Goal: Transaction & Acquisition: Purchase product/service

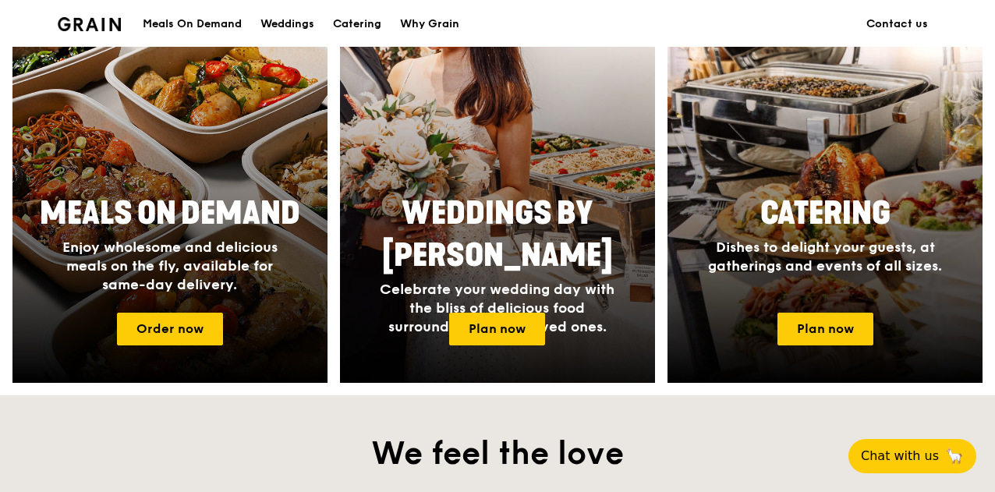
scroll to position [746, 0]
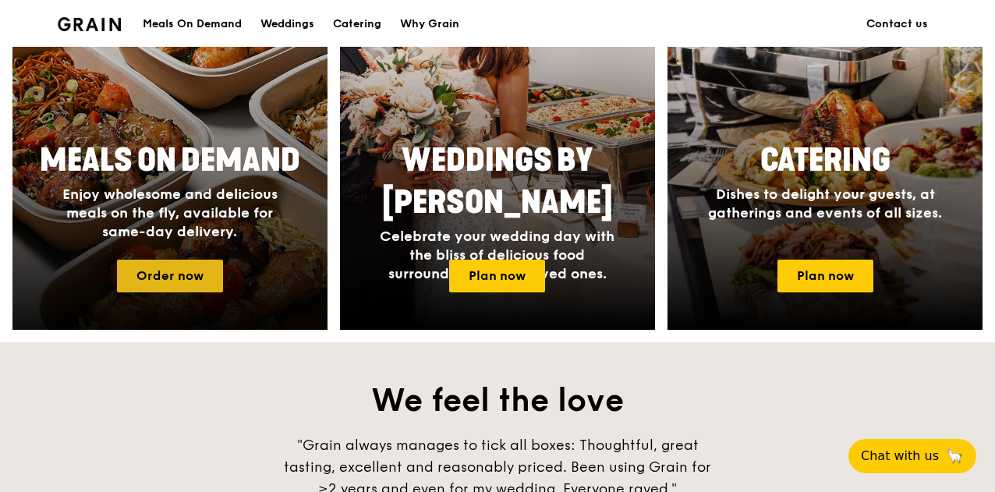
click at [175, 292] on link "Order now" at bounding box center [170, 276] width 106 height 33
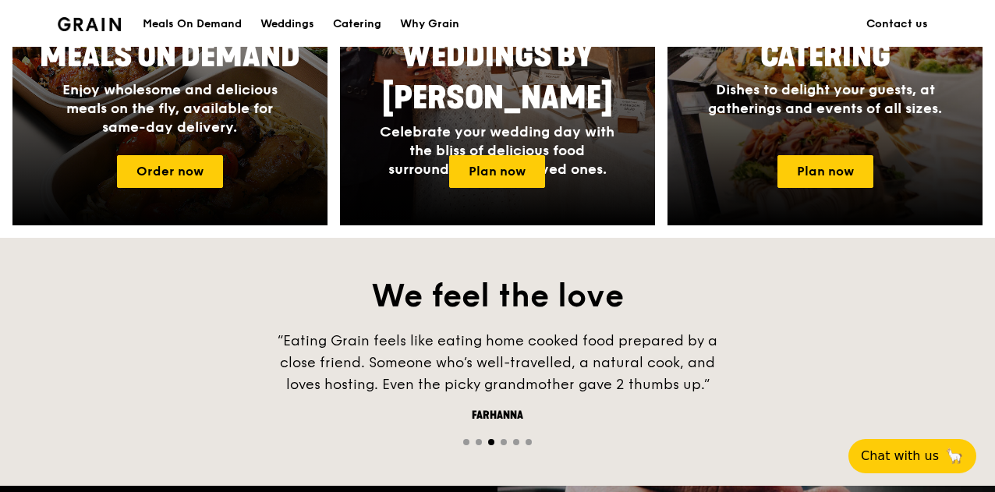
scroll to position [851, 0]
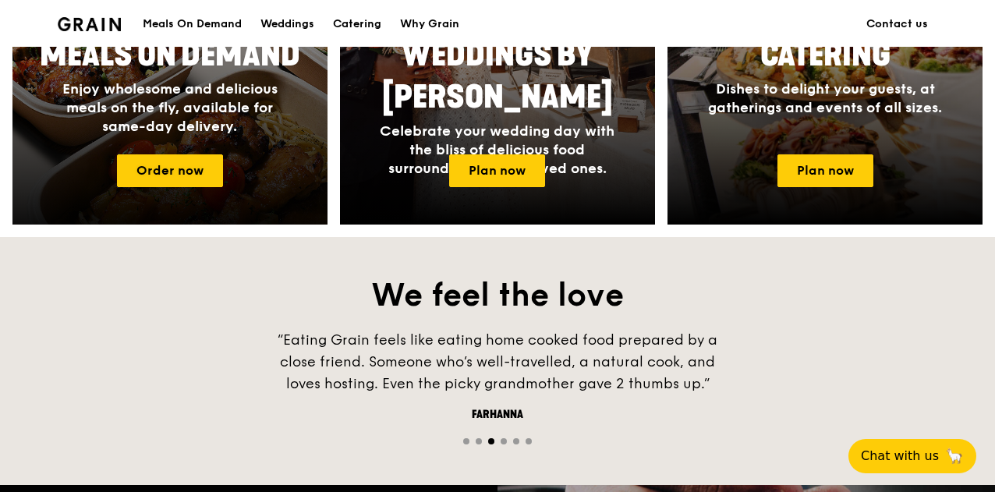
click at [186, 142] on div "Meals On Demand Enjoy wholesome and delicious meals on the fly, available for s…" at bounding box center [170, 85] width 312 height 114
click at [188, 183] on link "Order now" at bounding box center [170, 170] width 106 height 33
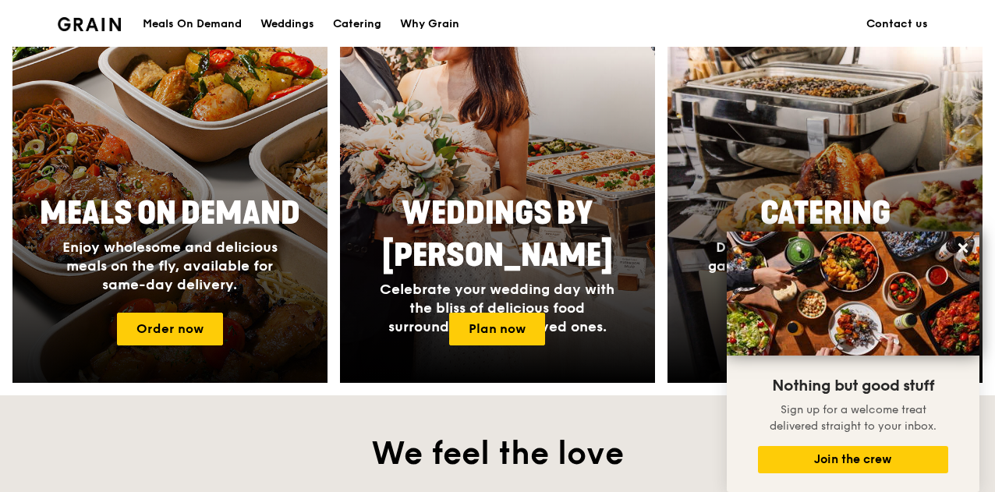
scroll to position [689, 0]
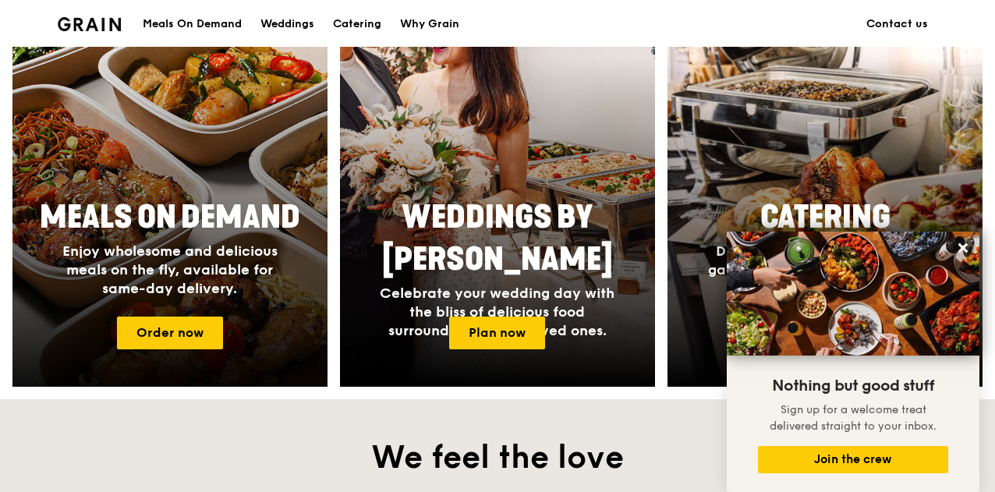
click at [202, 221] on span "Meals On Demand" at bounding box center [170, 217] width 260 height 37
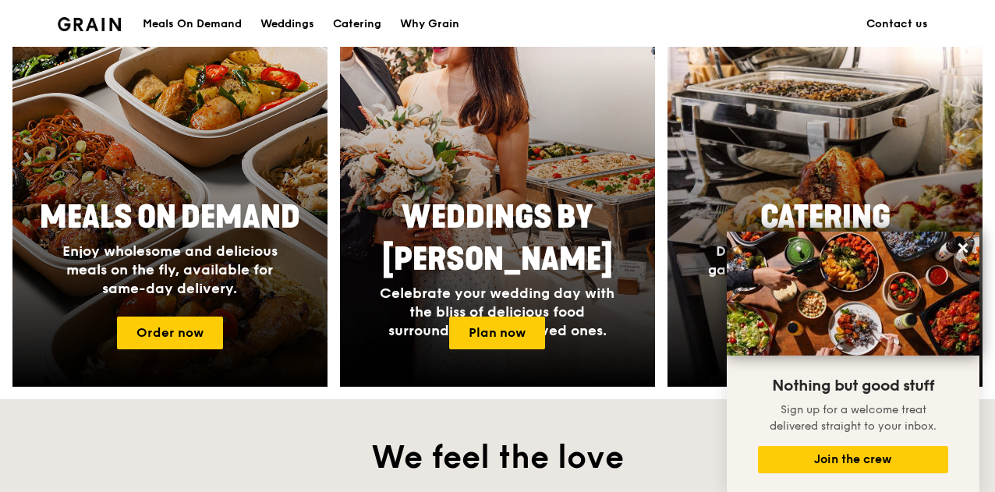
click at [196, 29] on div "Meals On Demand" at bounding box center [192, 24] width 99 height 47
click at [203, 24] on div "Meals On Demand" at bounding box center [192, 24] width 99 height 47
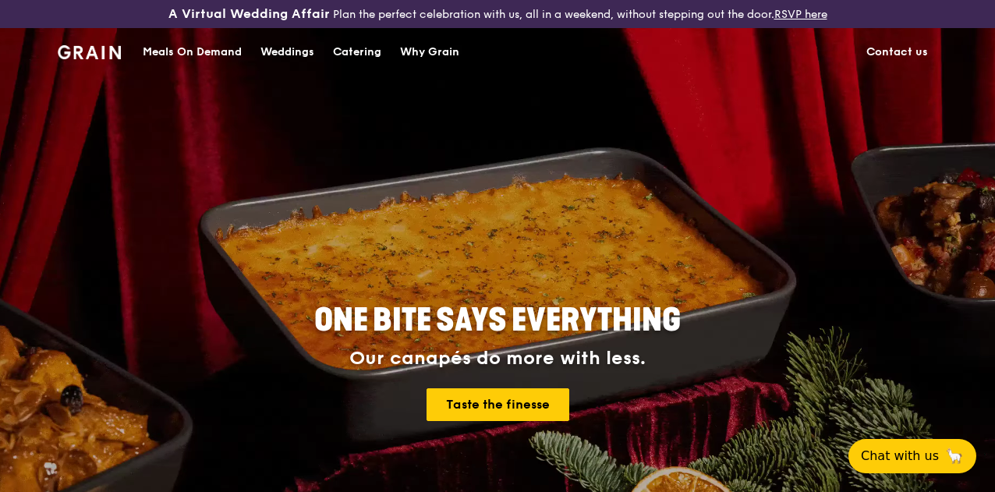
click at [190, 65] on div "Meals On Demand" at bounding box center [192, 52] width 99 height 47
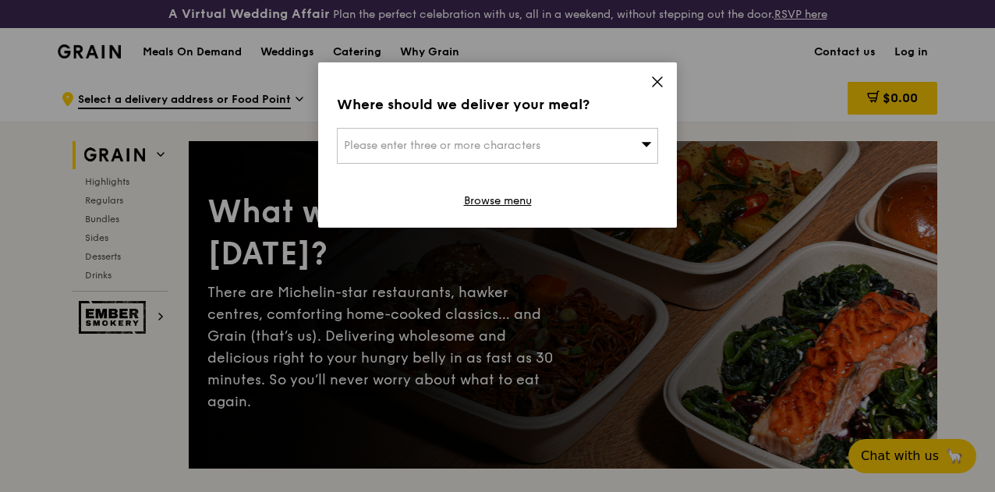
click at [651, 80] on icon at bounding box center [657, 82] width 14 height 14
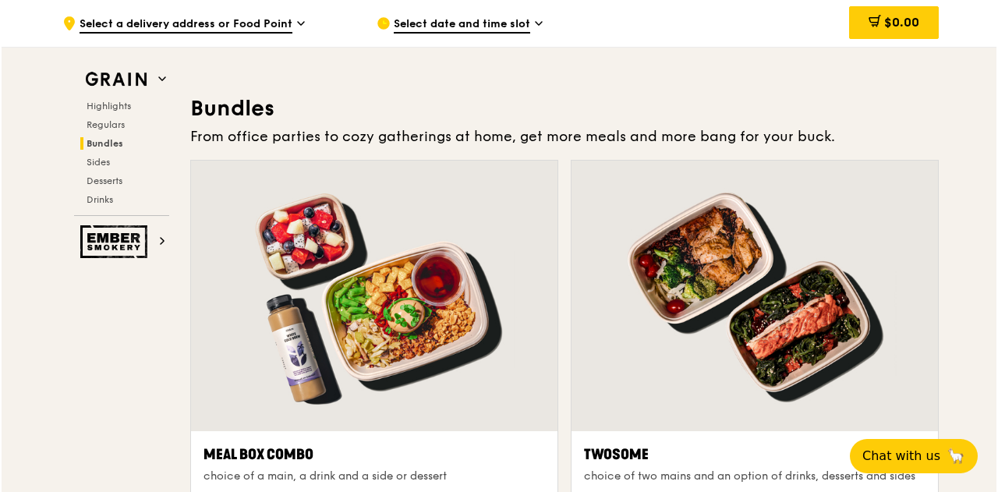
scroll to position [2338, 0]
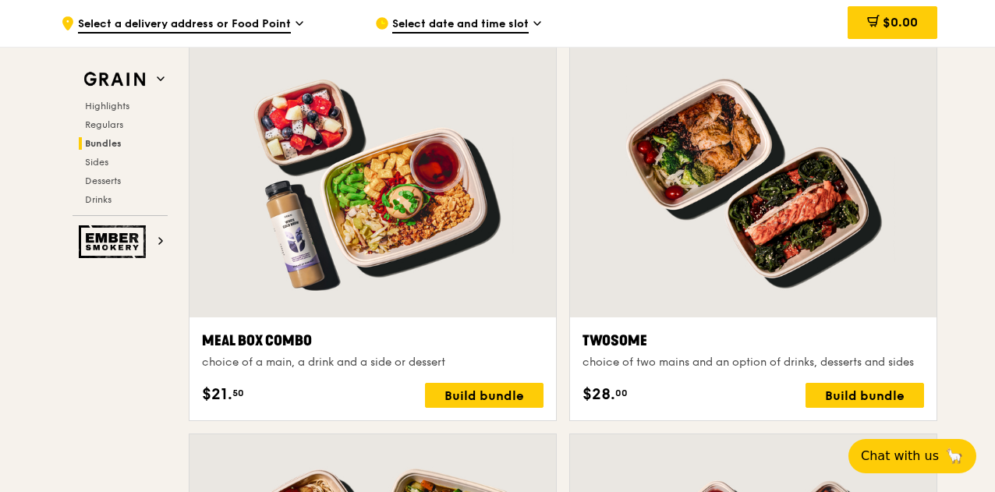
click at [639, 364] on div "Twosome choice of two mains and an option of drinks, desserts and sides" at bounding box center [753, 350] width 342 height 41
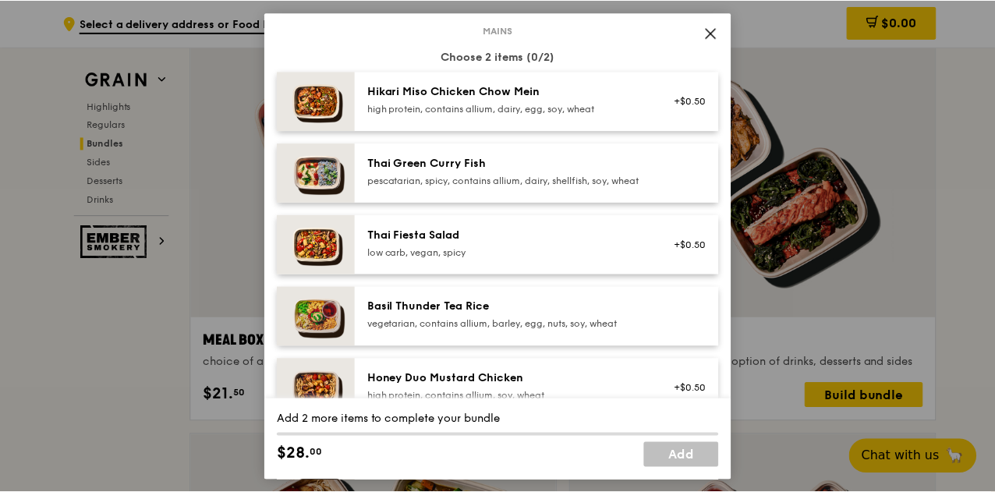
scroll to position [189, 0]
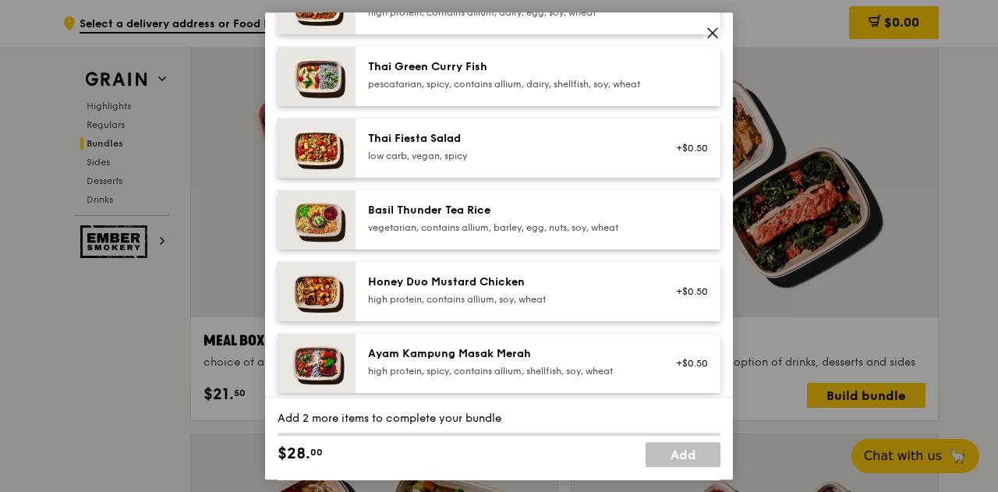
click at [585, 234] on div "vegetarian, contains allium, barley, egg, nuts, soy, wheat" at bounding box center [508, 227] width 280 height 12
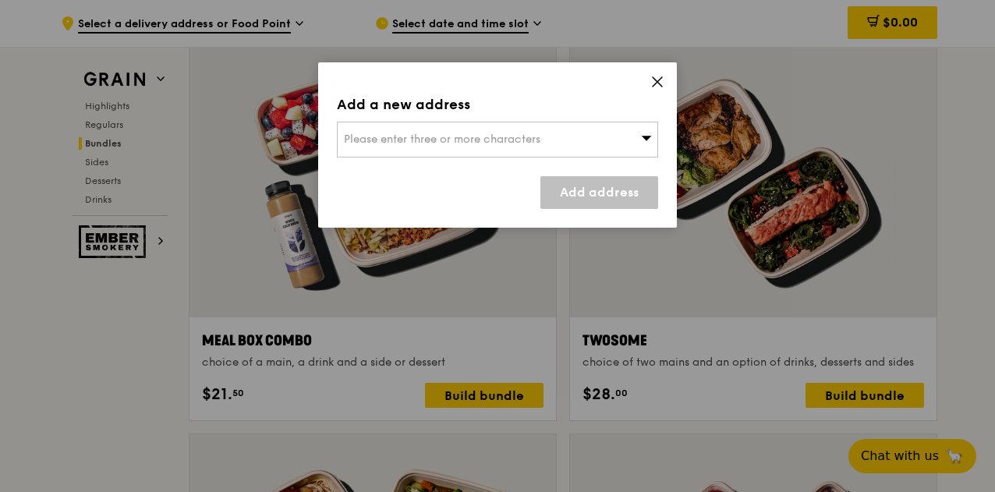
click at [657, 82] on icon at bounding box center [657, 81] width 9 height 9
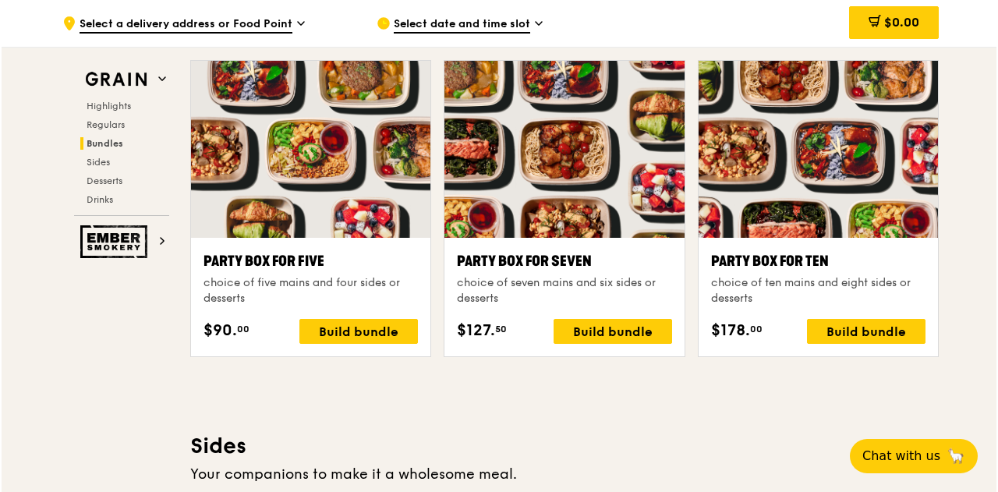
scroll to position [3114, 0]
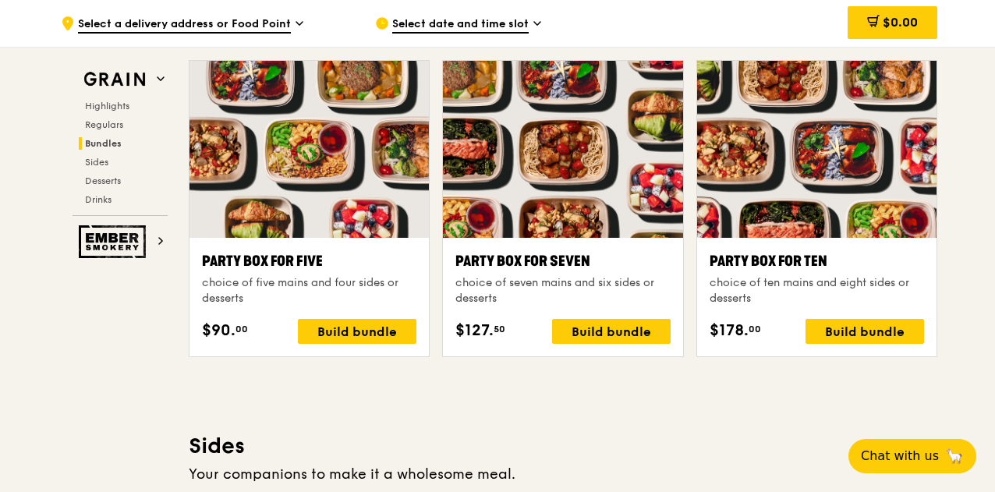
click at [770, 263] on div "Party Box for Ten" at bounding box center [817, 261] width 214 height 22
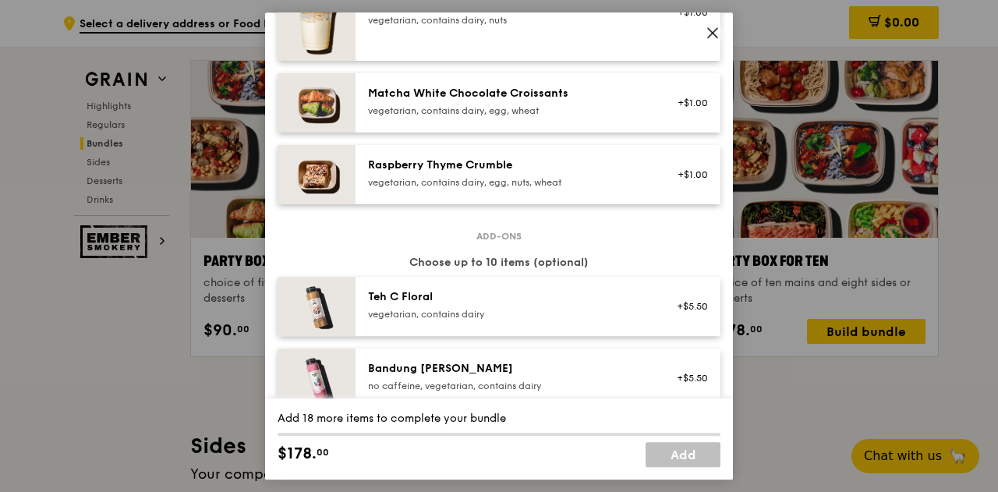
scroll to position [1403, 0]
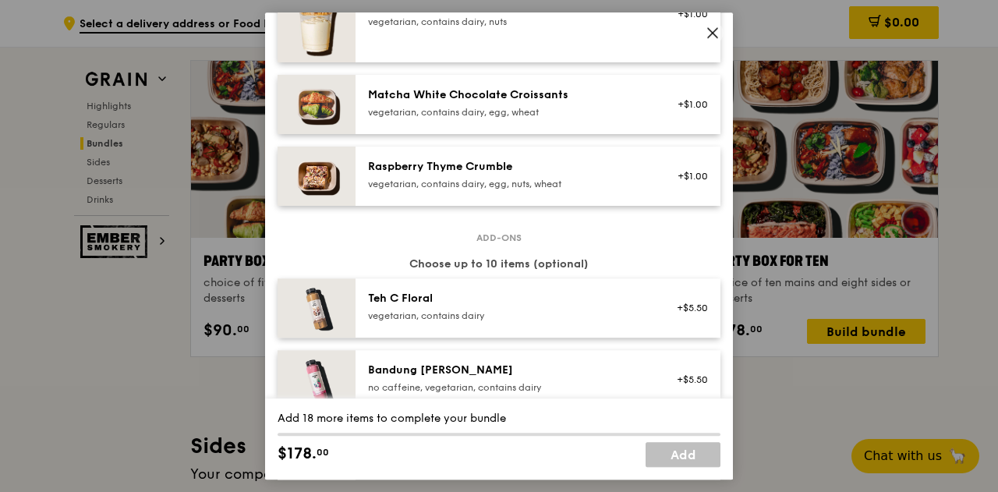
click at [714, 29] on icon at bounding box center [713, 33] width 14 height 14
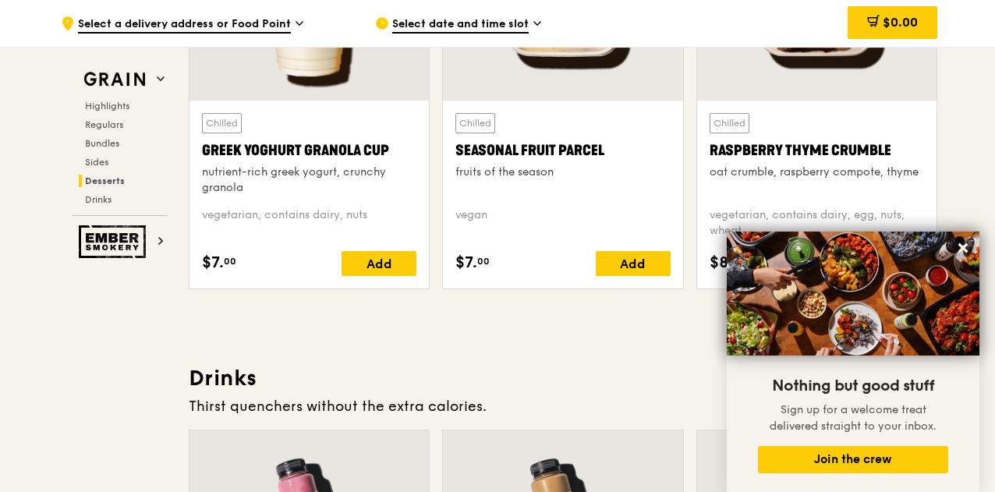
scroll to position [5097, 0]
